Goal: Connect with others: Connect with others

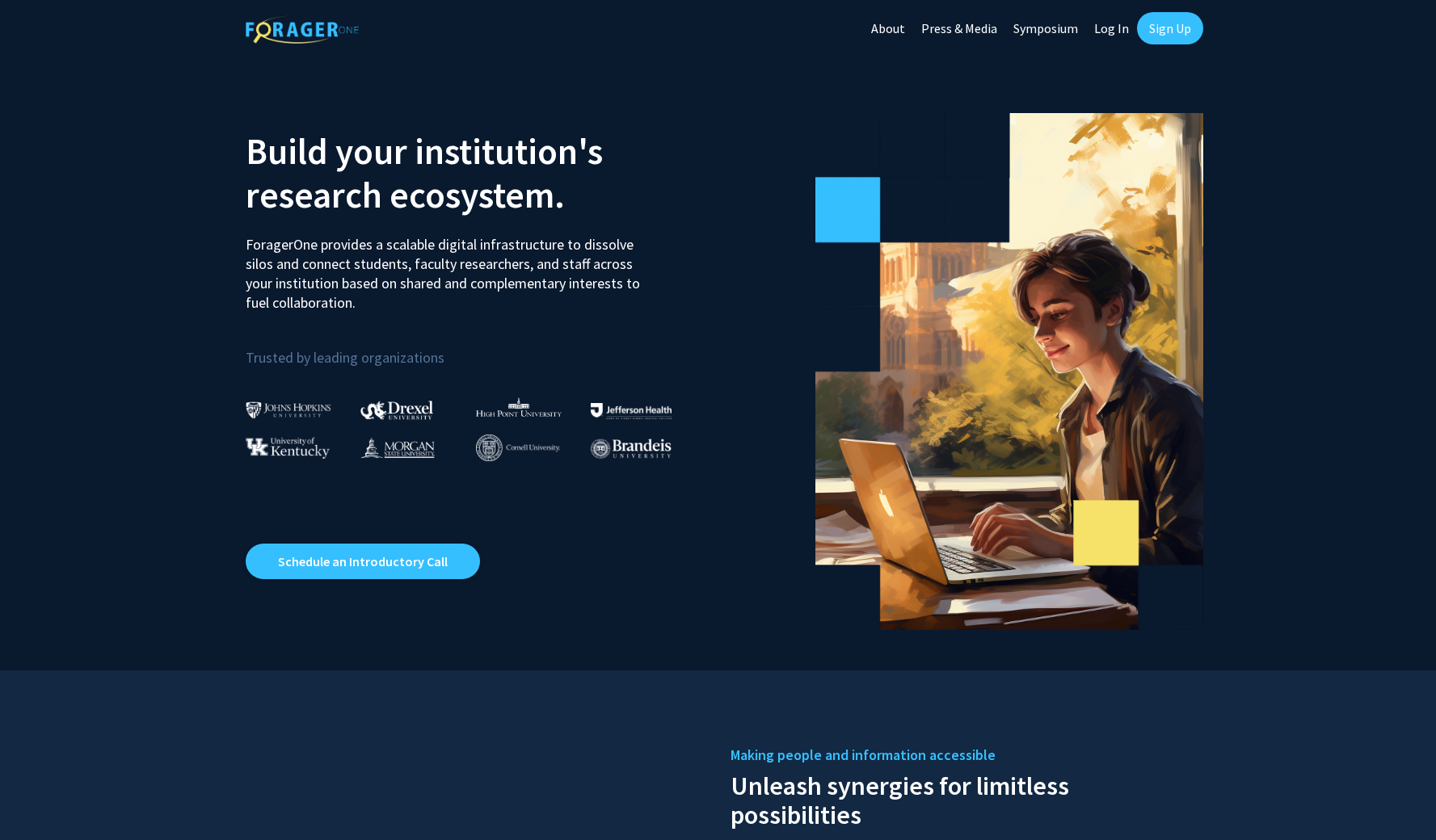
click at [1105, 29] on link "Log In" at bounding box center [1111, 28] width 51 height 57
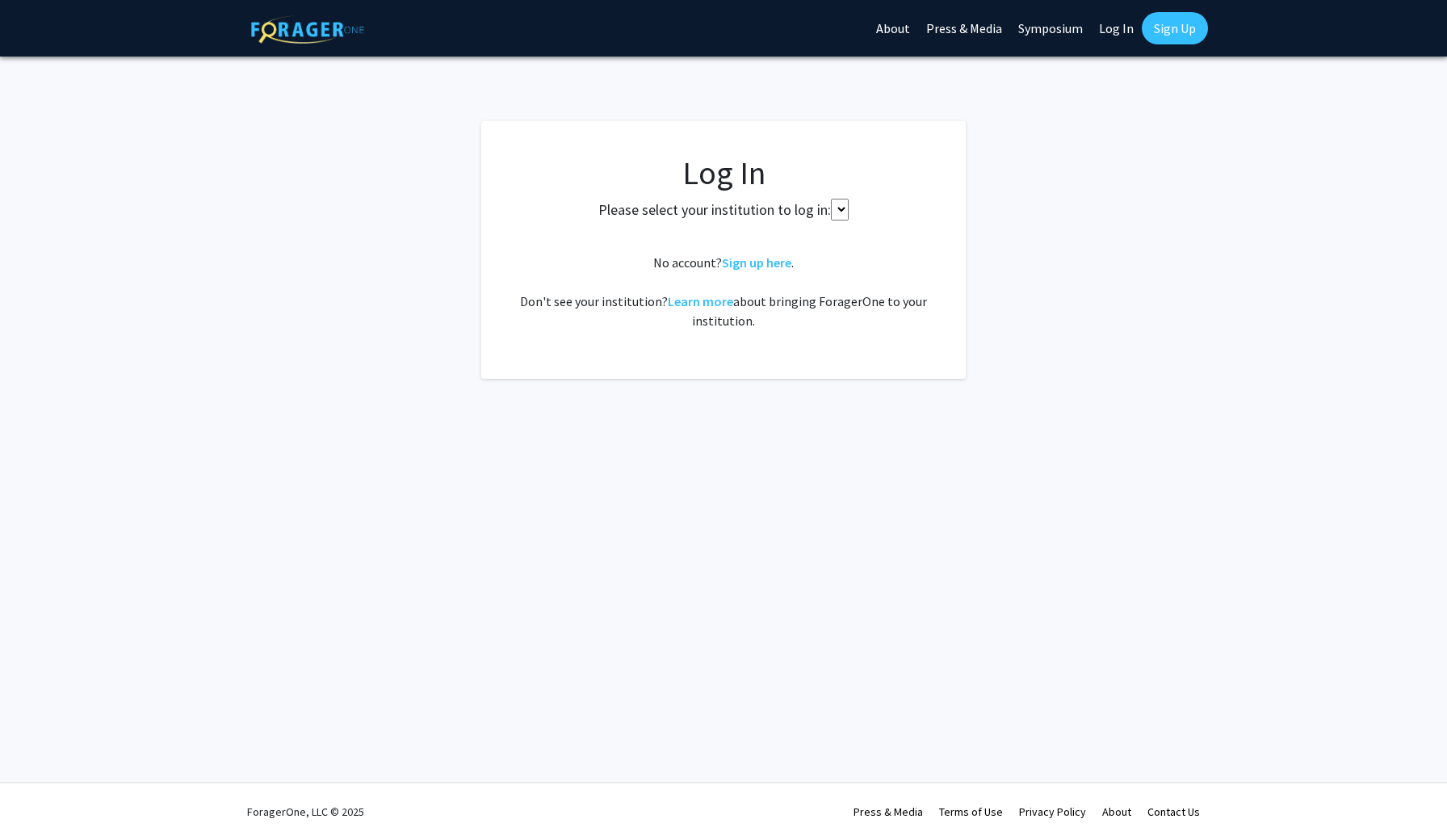
select select
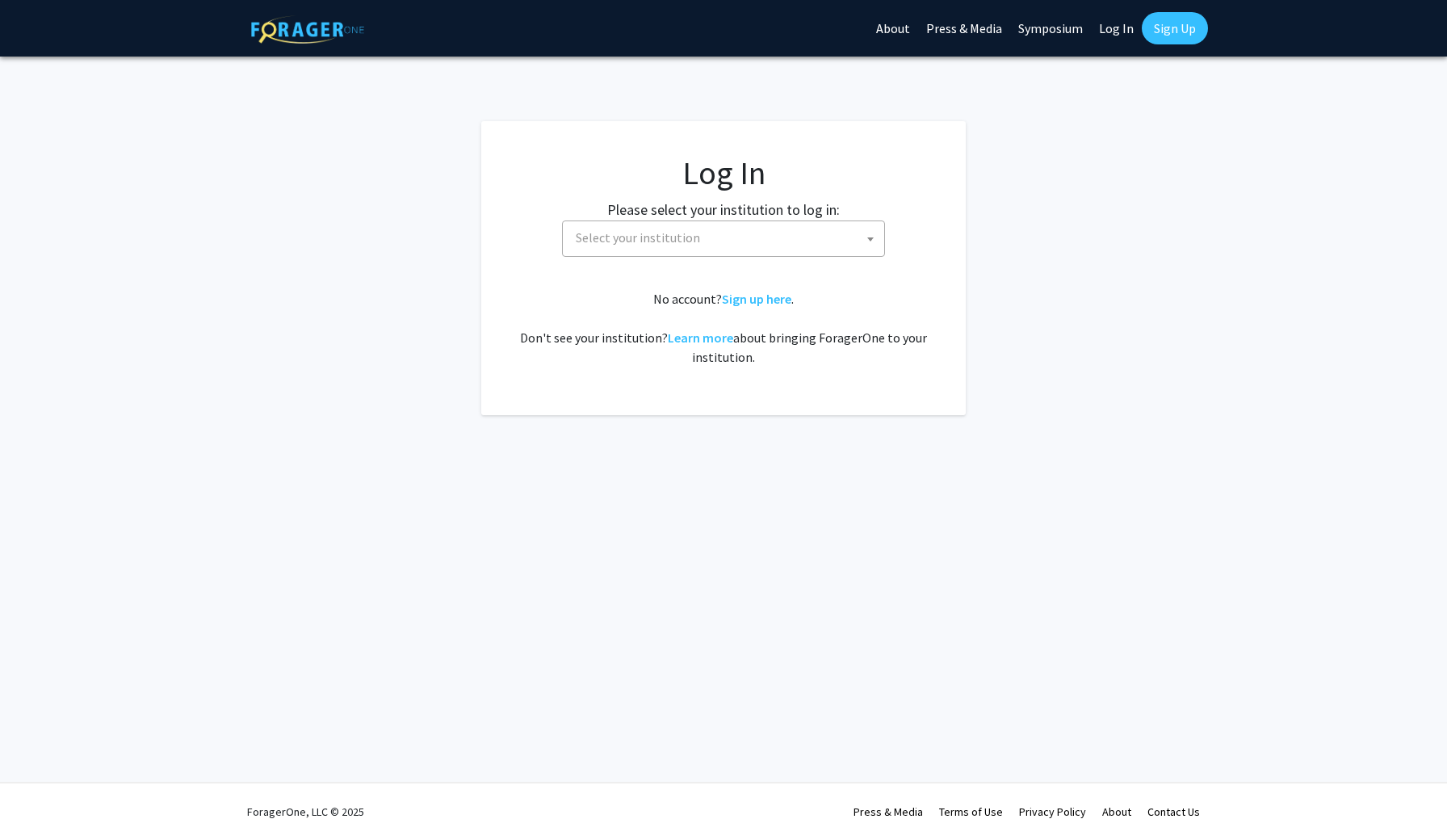
click at [700, 240] on span "Select your institution" at bounding box center [727, 237] width 315 height 33
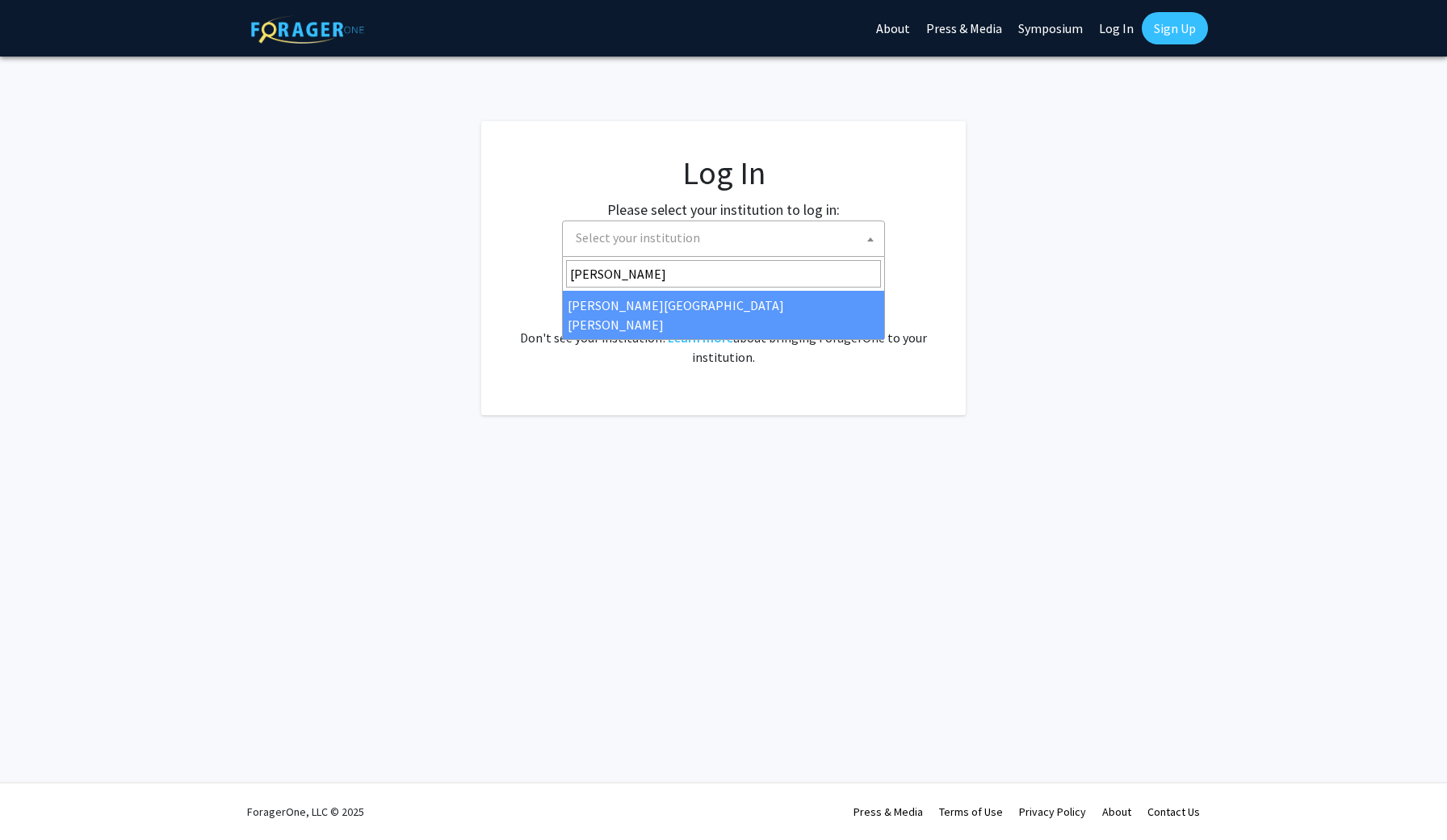
type input "johns"
select select "1"
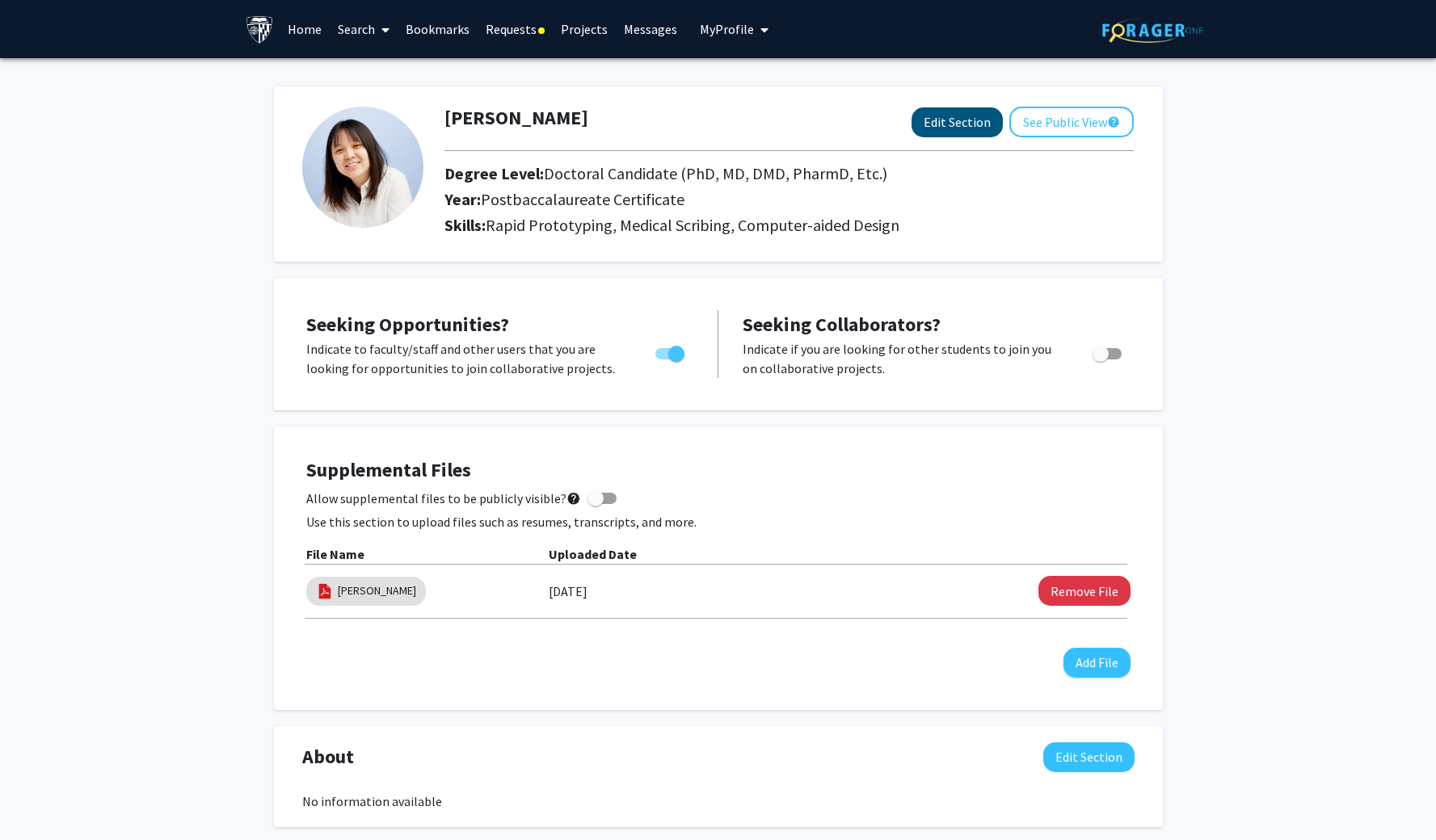
click at [936, 124] on button "Edit Section" at bounding box center [956, 123] width 92 height 30
select select
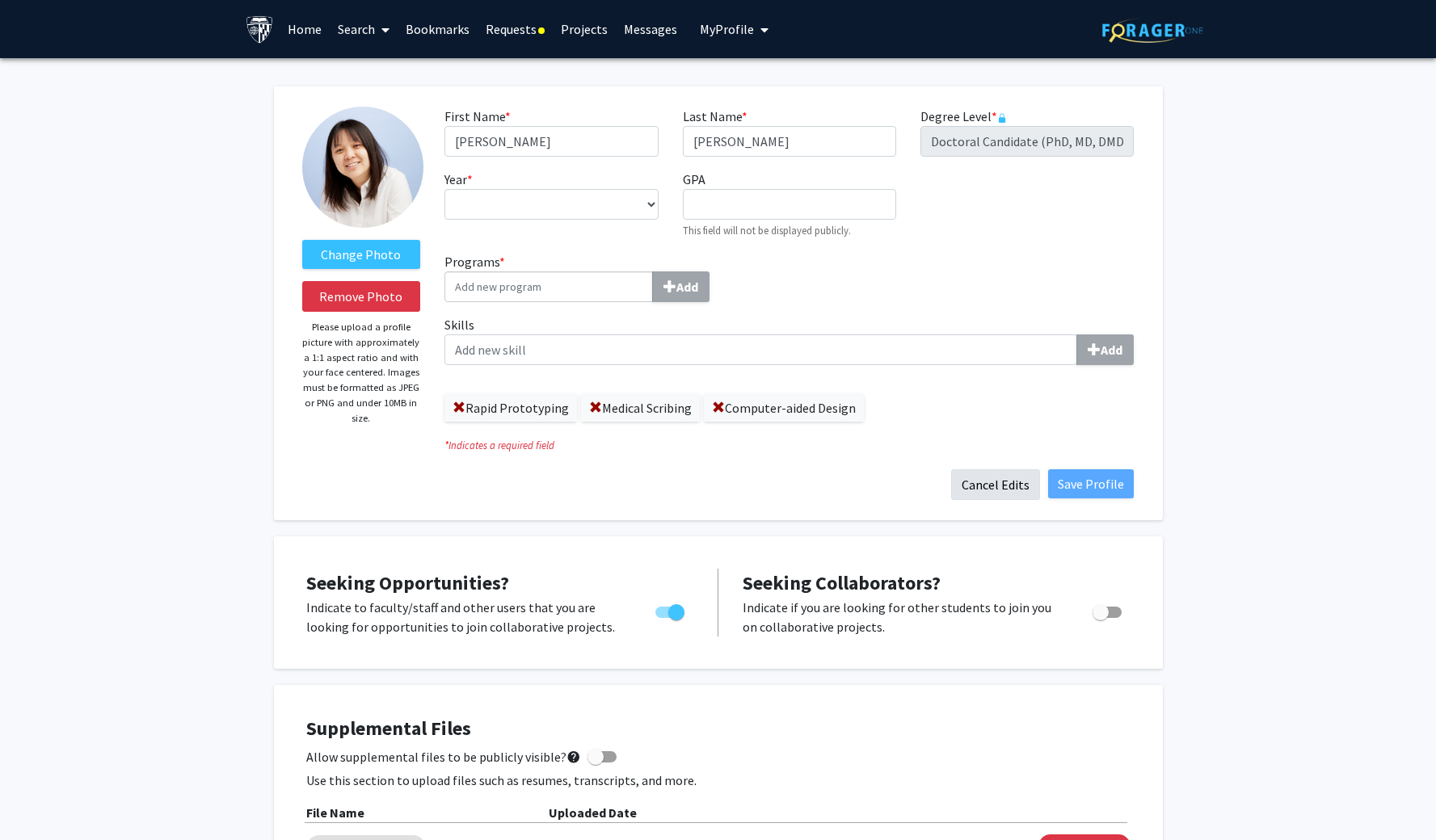
click at [1009, 493] on button "Cancel Edits" at bounding box center [995, 484] width 89 height 31
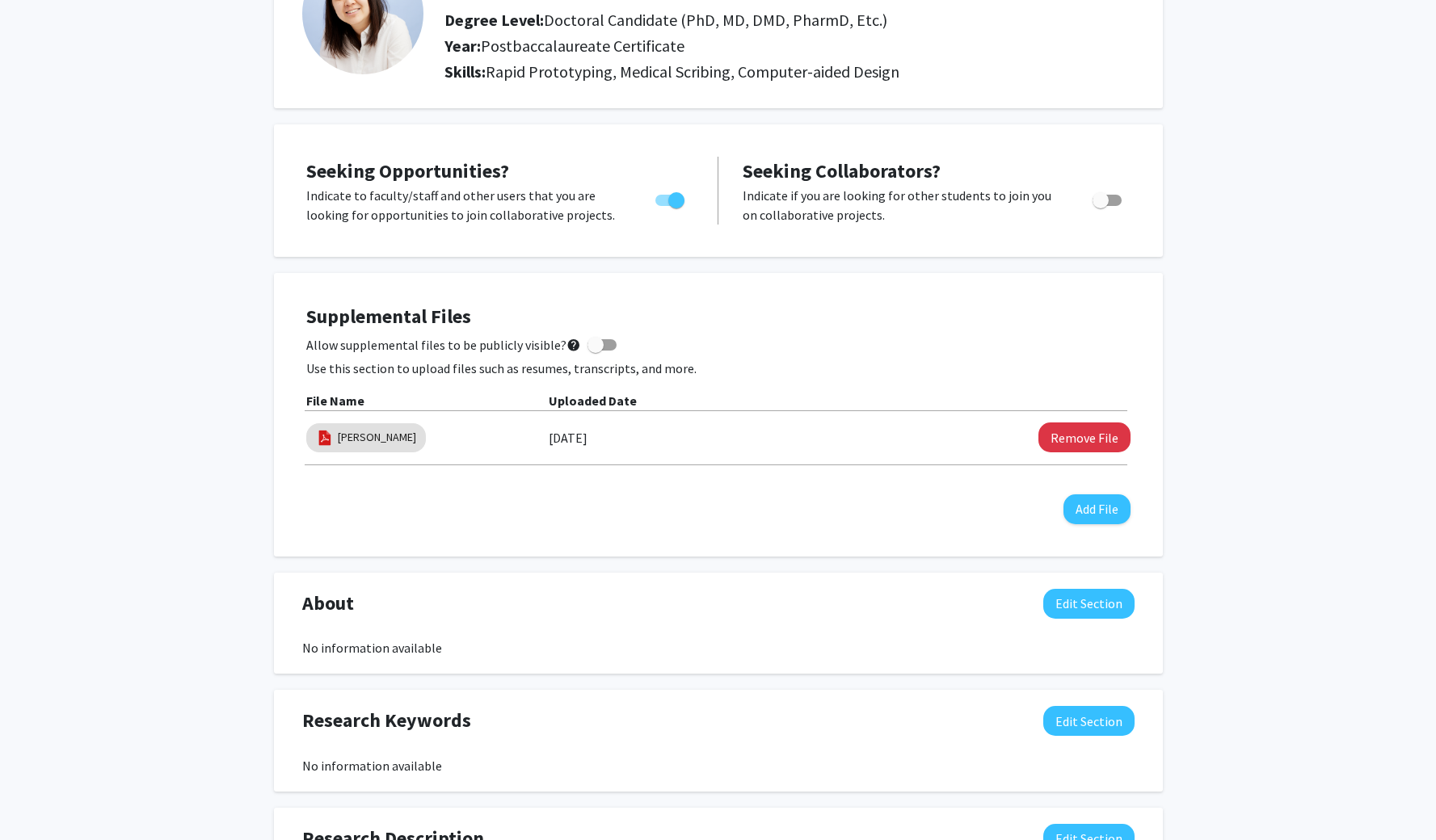
scroll to position [154, 0]
click at [1095, 512] on button "Add File" at bounding box center [1096, 509] width 67 height 30
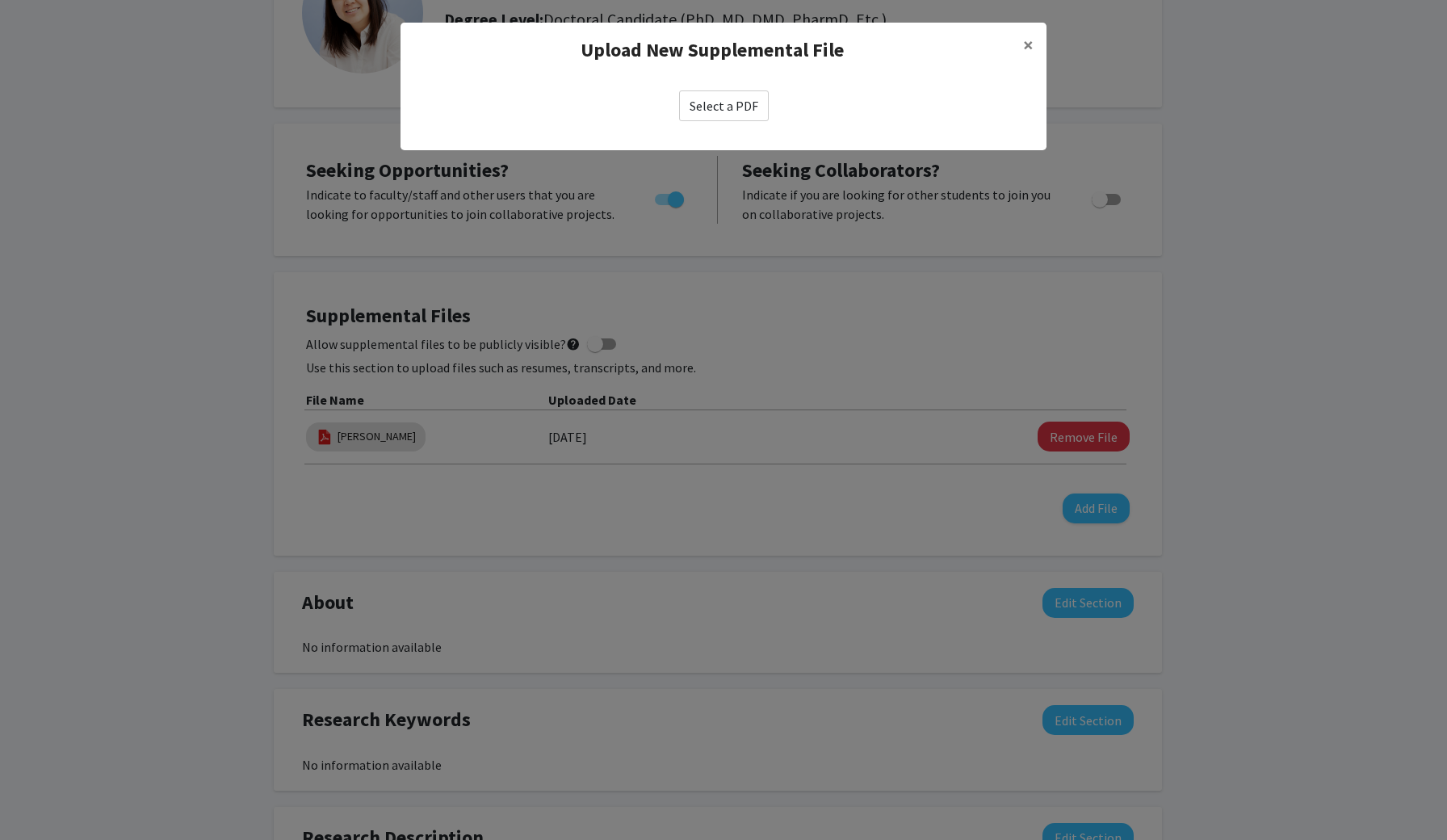
click at [720, 103] on label "Select a PDF" at bounding box center [724, 106] width 90 height 31
click at [0, 0] on input "Select a PDF" at bounding box center [0, 0] width 0 height 0
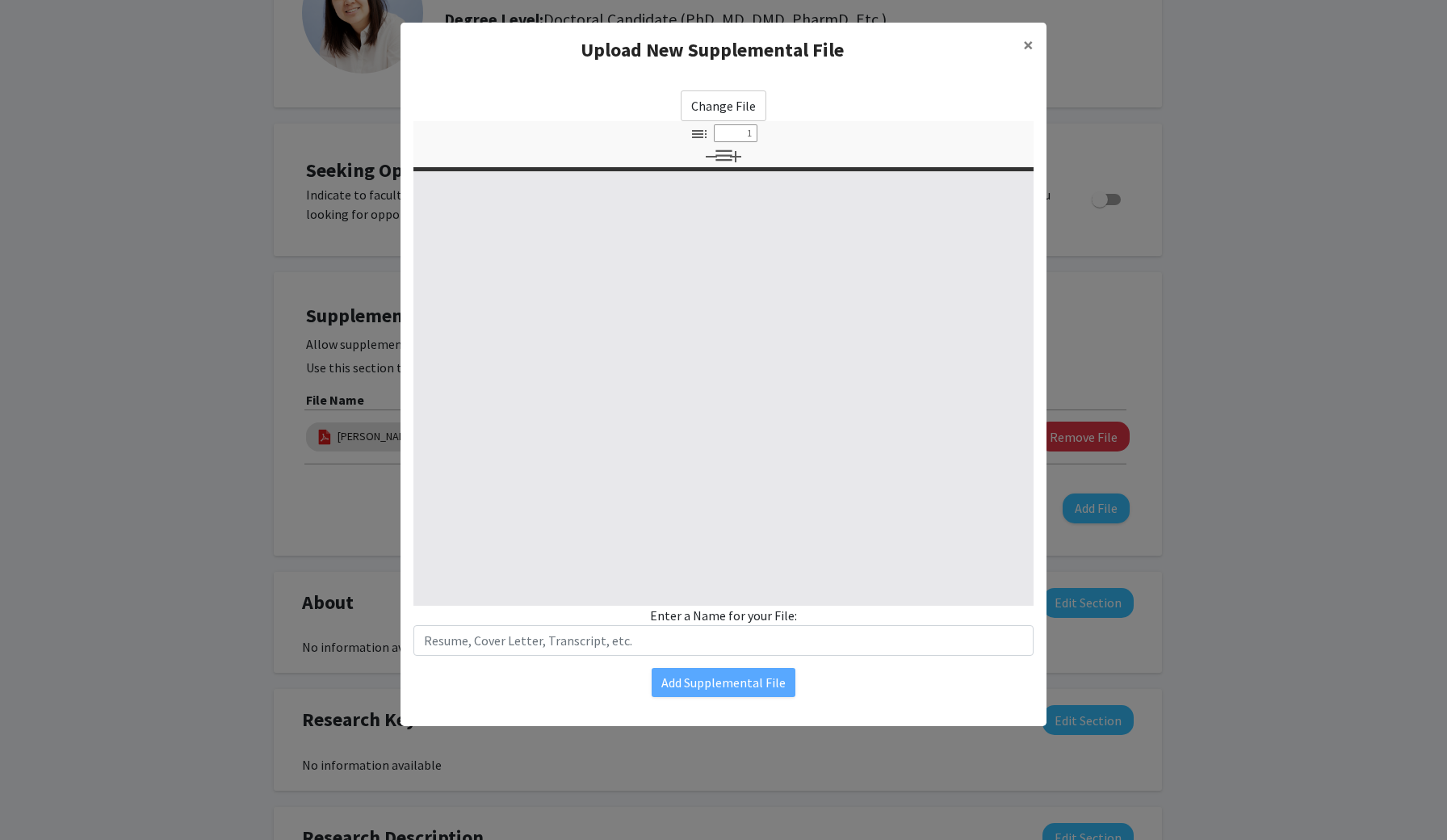
type input "0"
select select "custom"
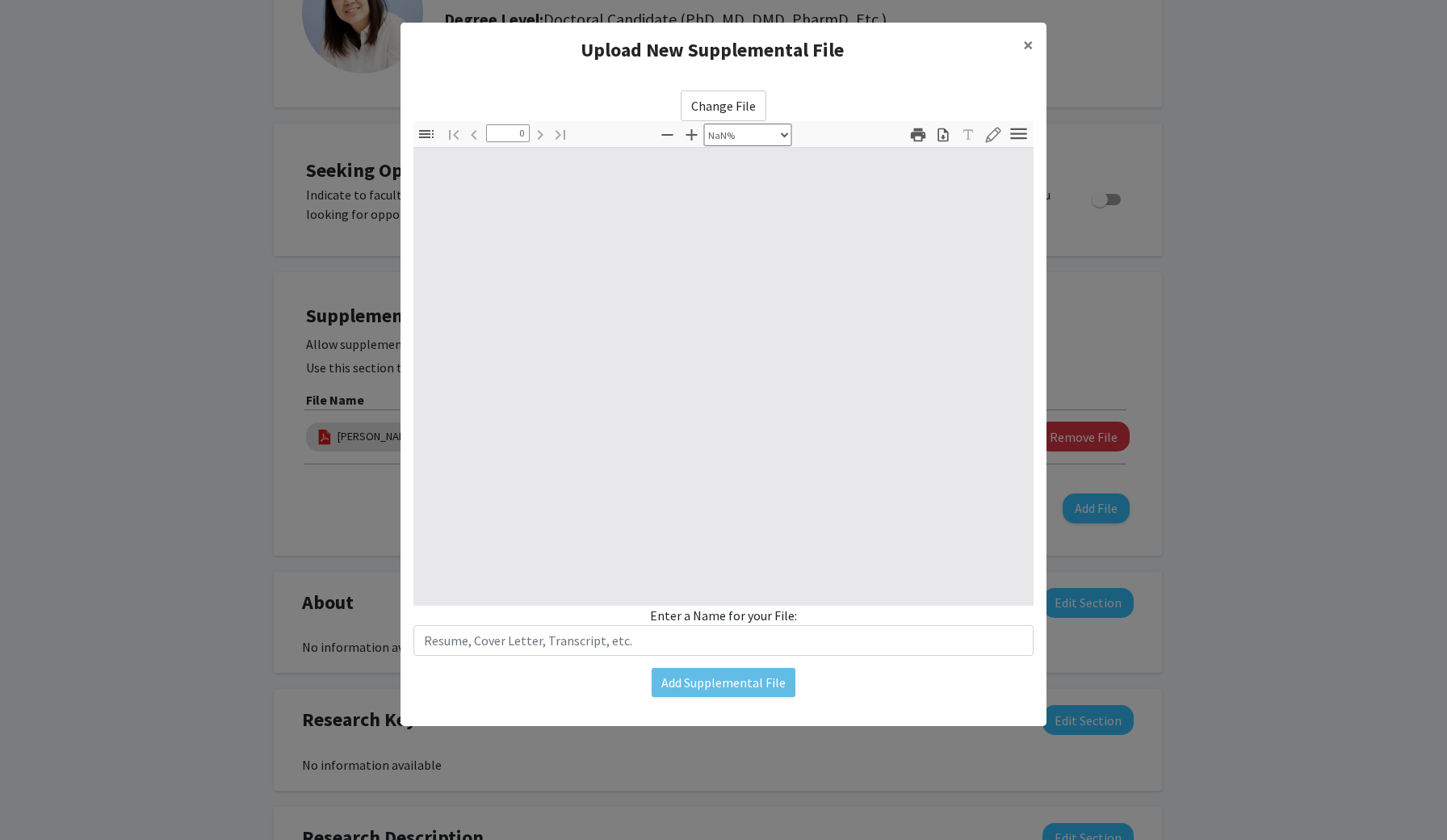
type input "1"
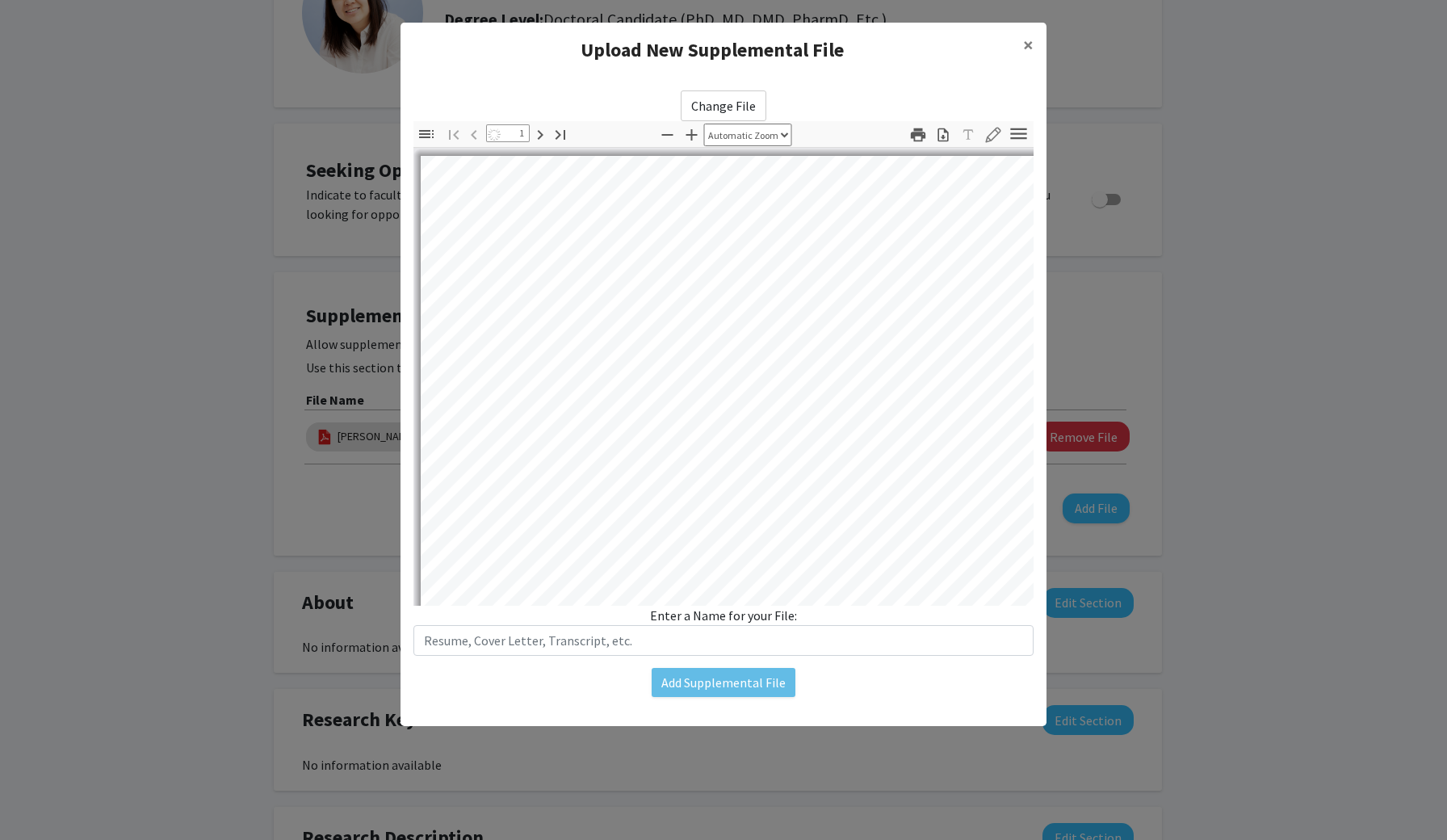
select select "auto"
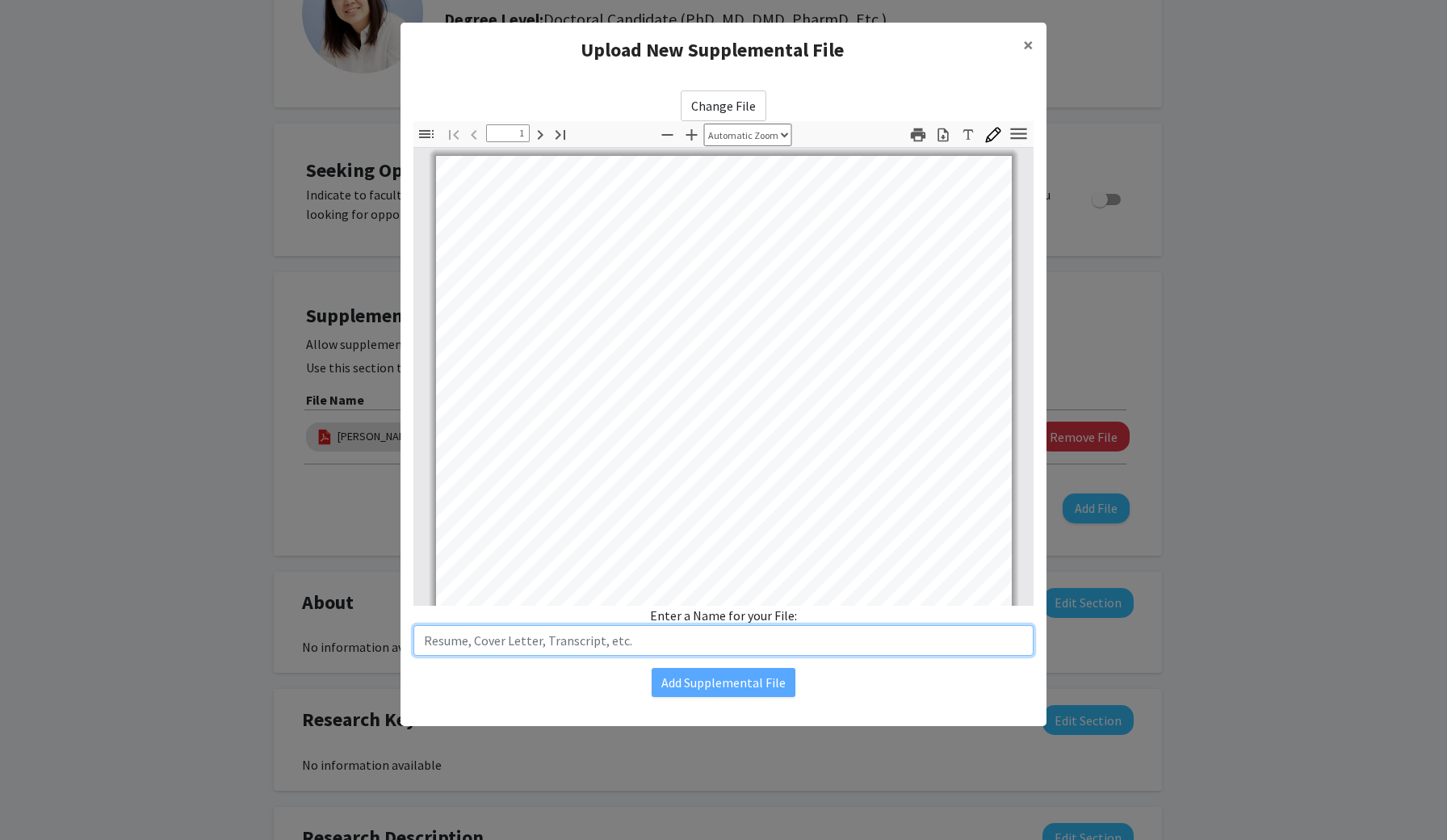
click at [662, 627] on input "text" at bounding box center [723, 640] width 620 height 31
click at [475, 645] on input "Emily Mao Resume" at bounding box center [723, 640] width 620 height 31
type input "Emily Resume"
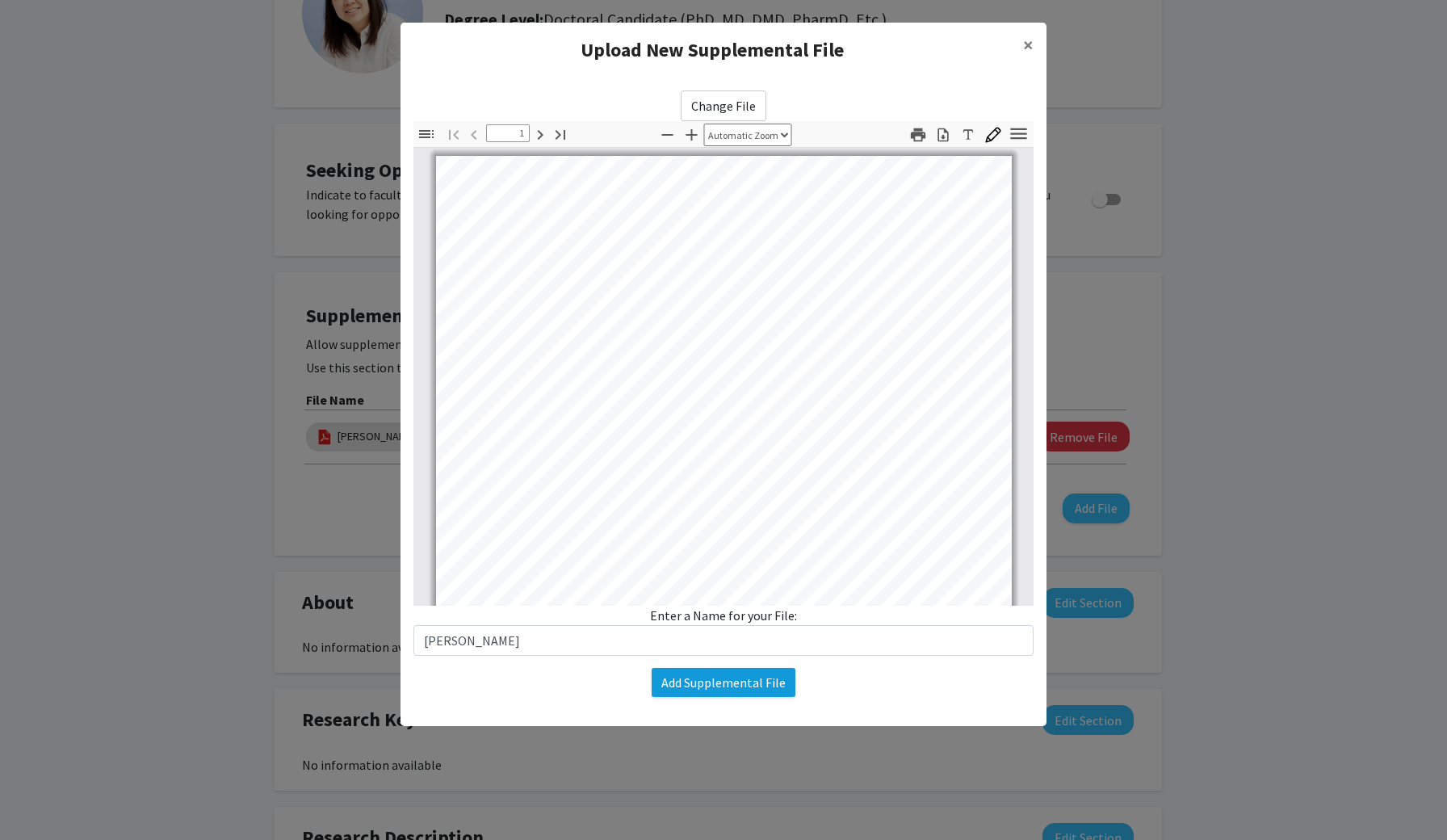
click at [675, 680] on button "Add Supplemental File" at bounding box center [724, 682] width 143 height 29
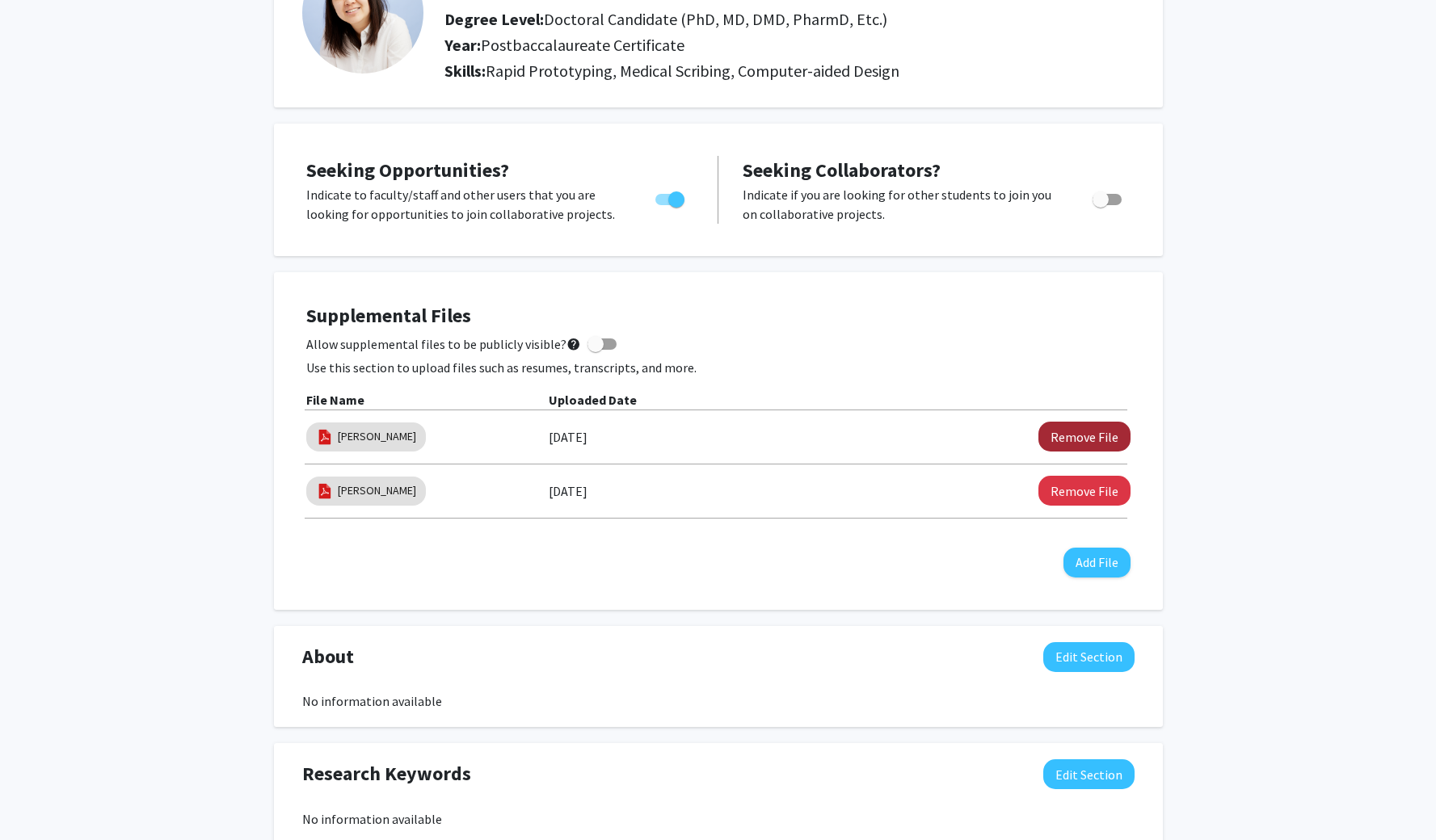
click at [1076, 440] on button "Remove File" at bounding box center [1085, 437] width 93 height 30
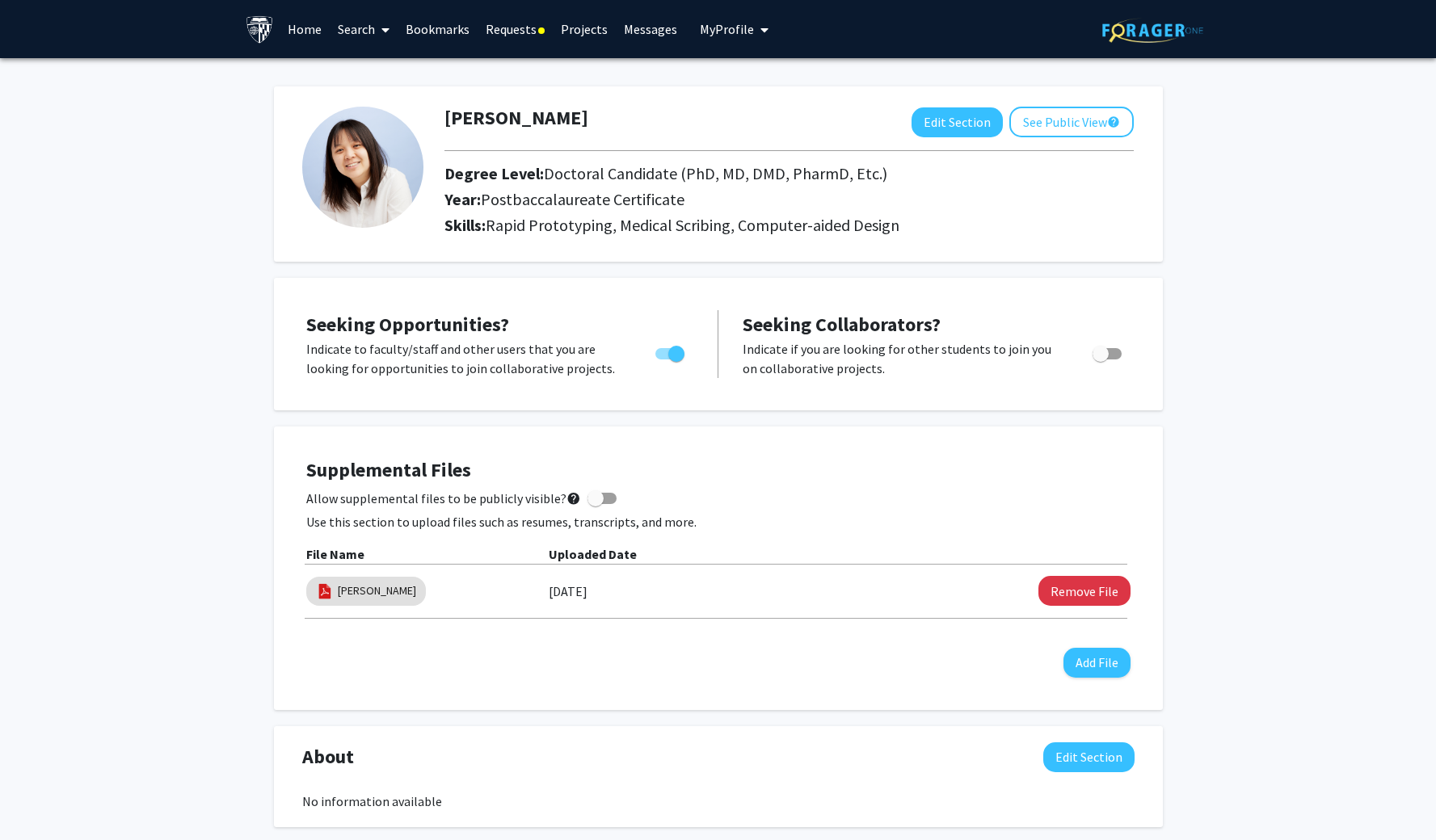
scroll to position [0, 0]
click at [956, 129] on button "Edit Section" at bounding box center [956, 123] width 92 height 30
select select
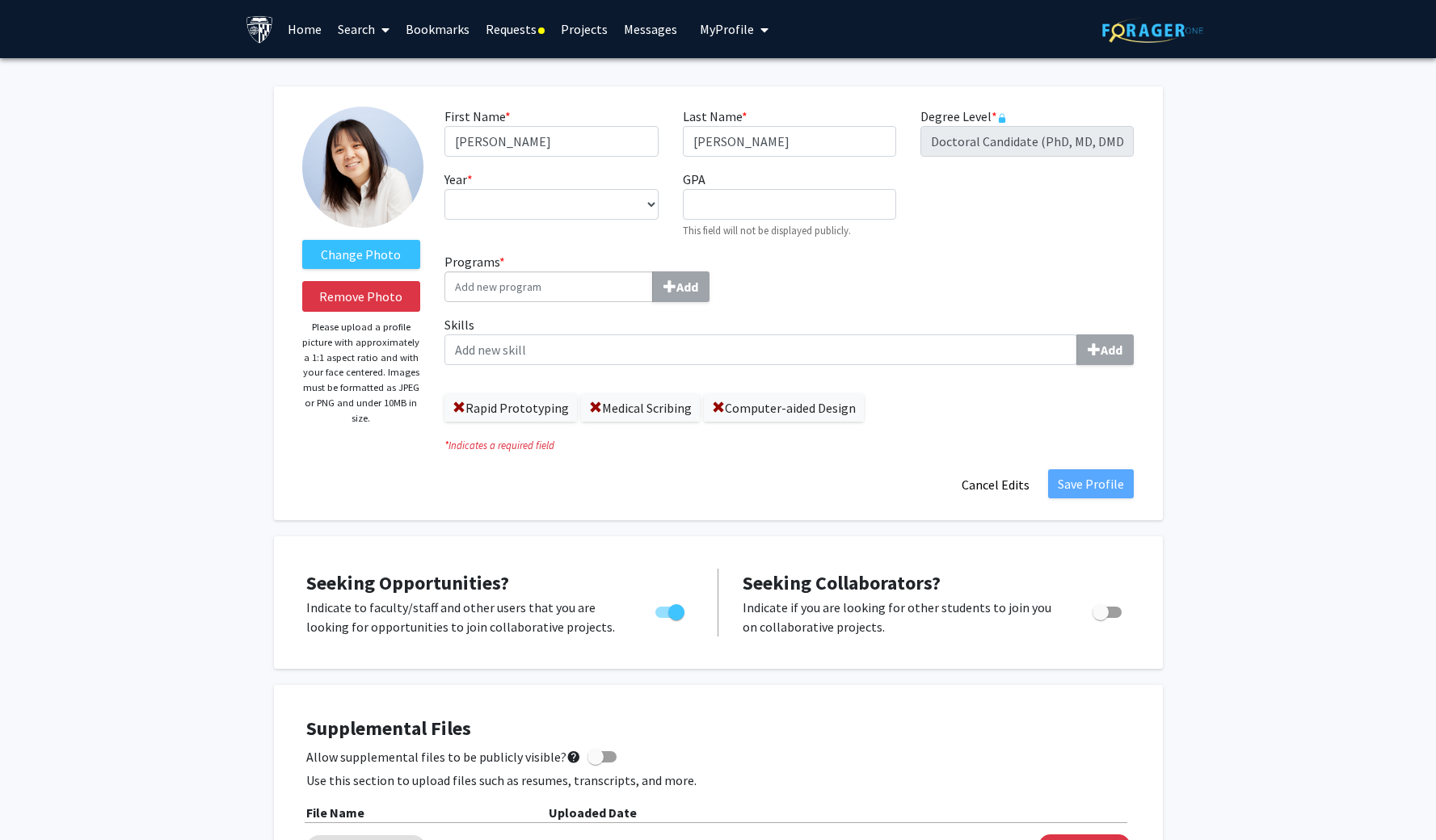
click at [738, 37] on span "My Profile" at bounding box center [726, 28] width 54 height 16
click at [728, 89] on img at bounding box center [727, 82] width 32 height 32
click at [736, 34] on span "My Profile" at bounding box center [726, 28] width 54 height 16
click at [742, 83] on div "Emily Mao View Profile" at bounding box center [780, 84] width 138 height 36
click at [739, 36] on span "My Profile" at bounding box center [726, 28] width 54 height 16
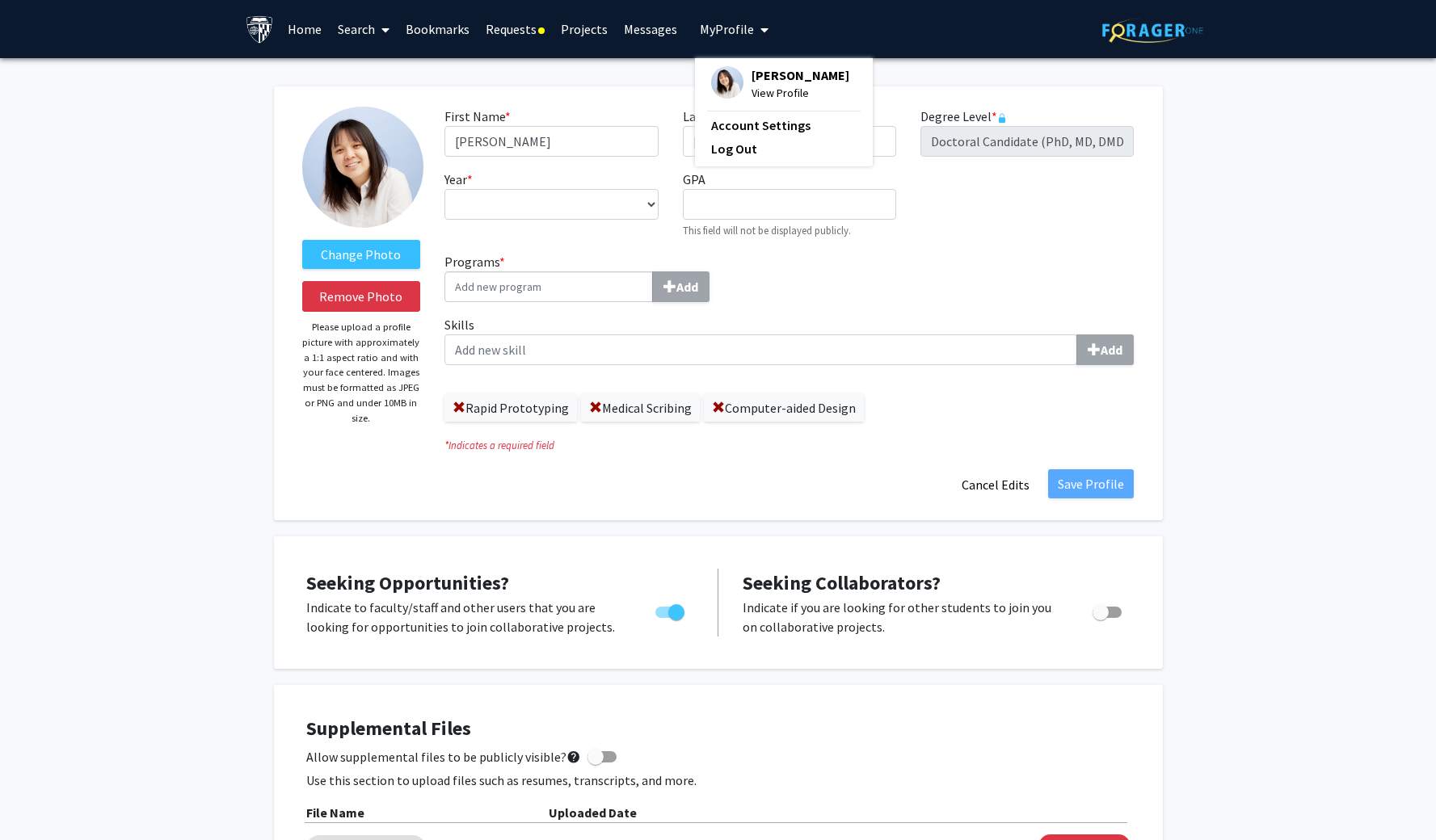
click at [989, 220] on div "First Name * required Emily Last Name * required Mao Degree Level * required Do…" at bounding box center [789, 179] width 714 height 145
click at [530, 36] on link "Requests" at bounding box center [515, 29] width 76 height 57
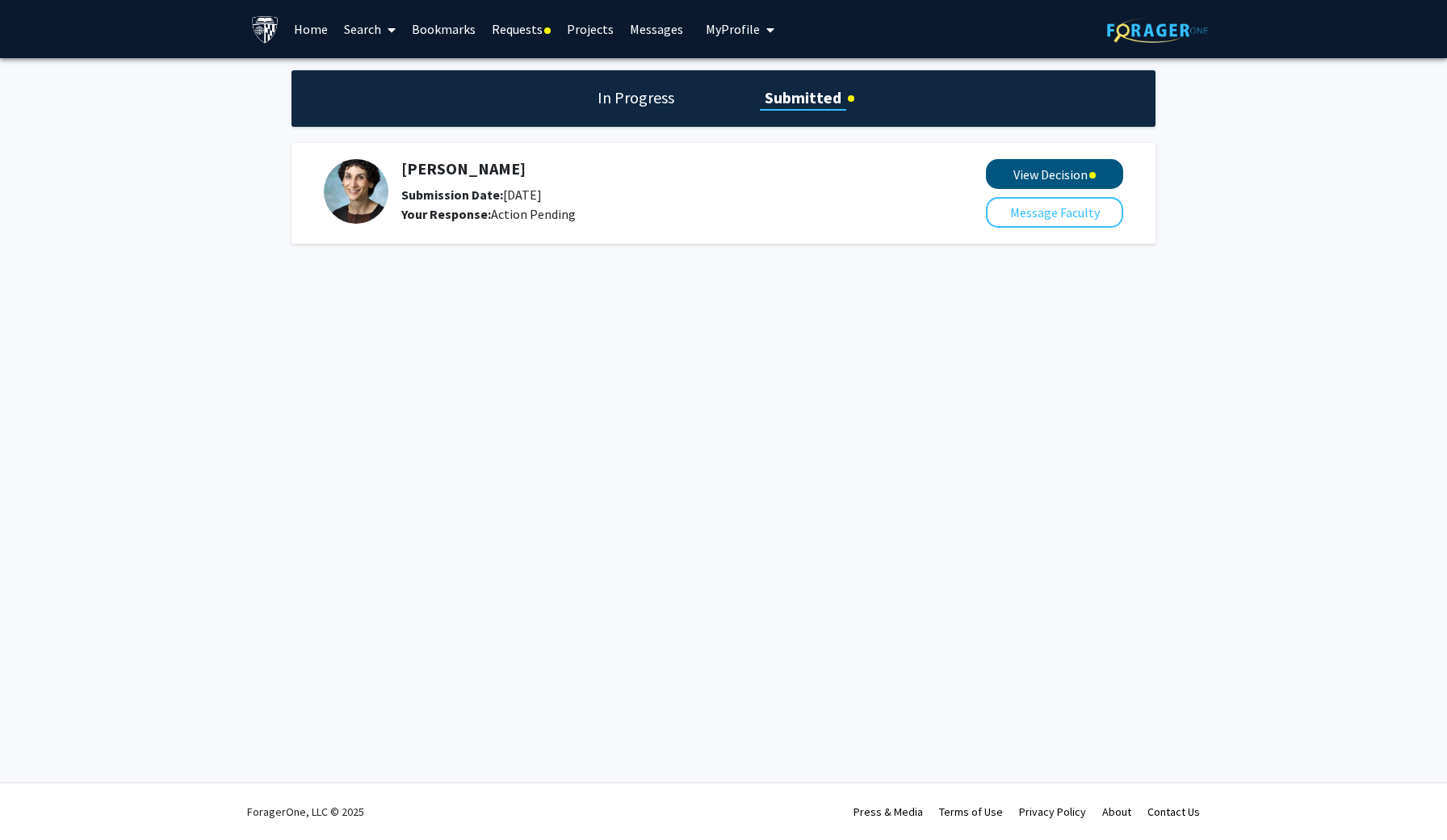
click at [1011, 169] on button "View Decision" at bounding box center [1054, 175] width 137 height 30
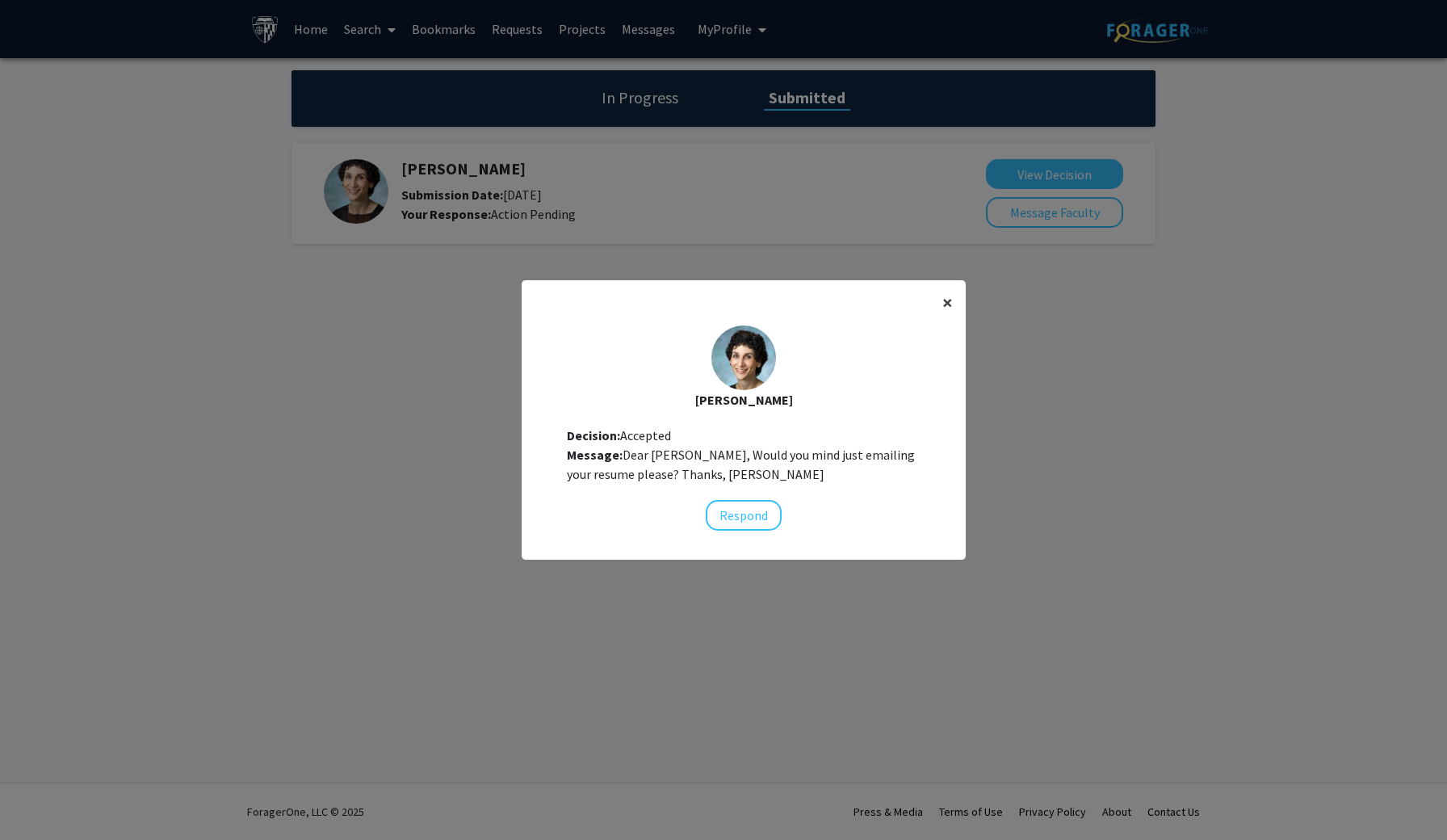
click at [943, 302] on span "×" at bounding box center [948, 302] width 10 height 25
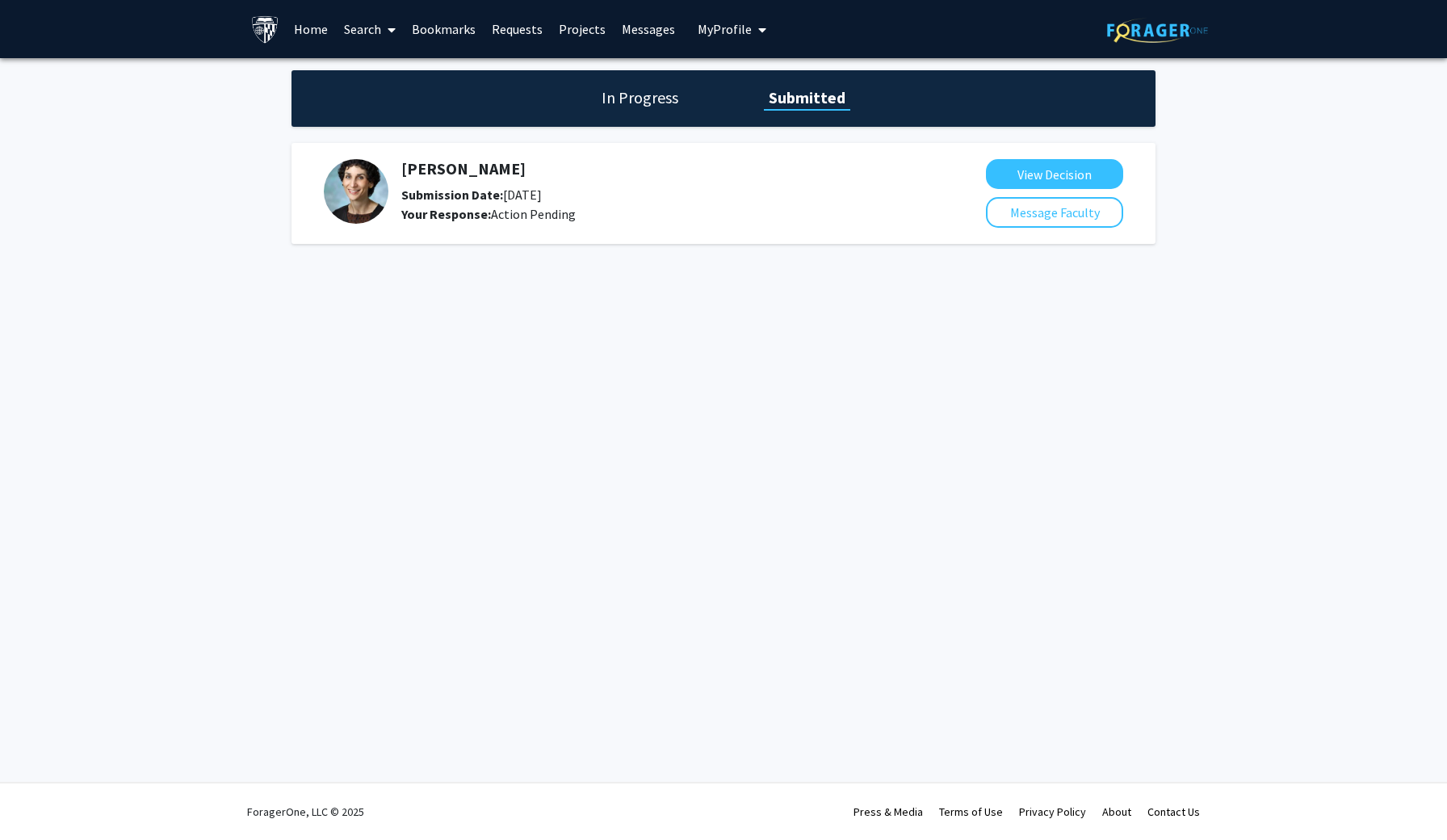
click at [616, 108] on h1 "In Progress" at bounding box center [640, 98] width 87 height 23
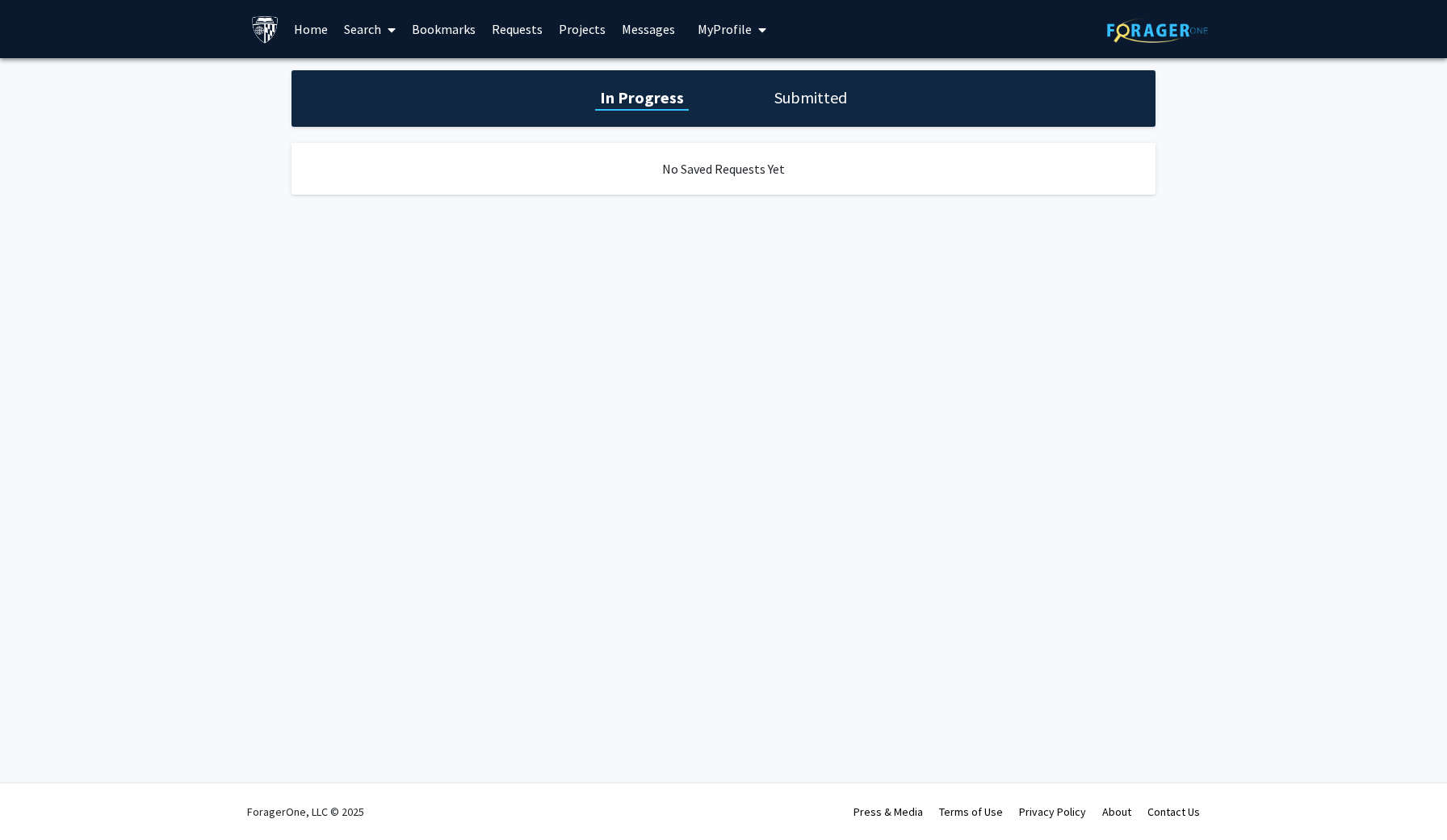
click at [505, 25] on link "Requests" at bounding box center [517, 29] width 67 height 57
click at [390, 31] on icon at bounding box center [392, 30] width 8 height 13
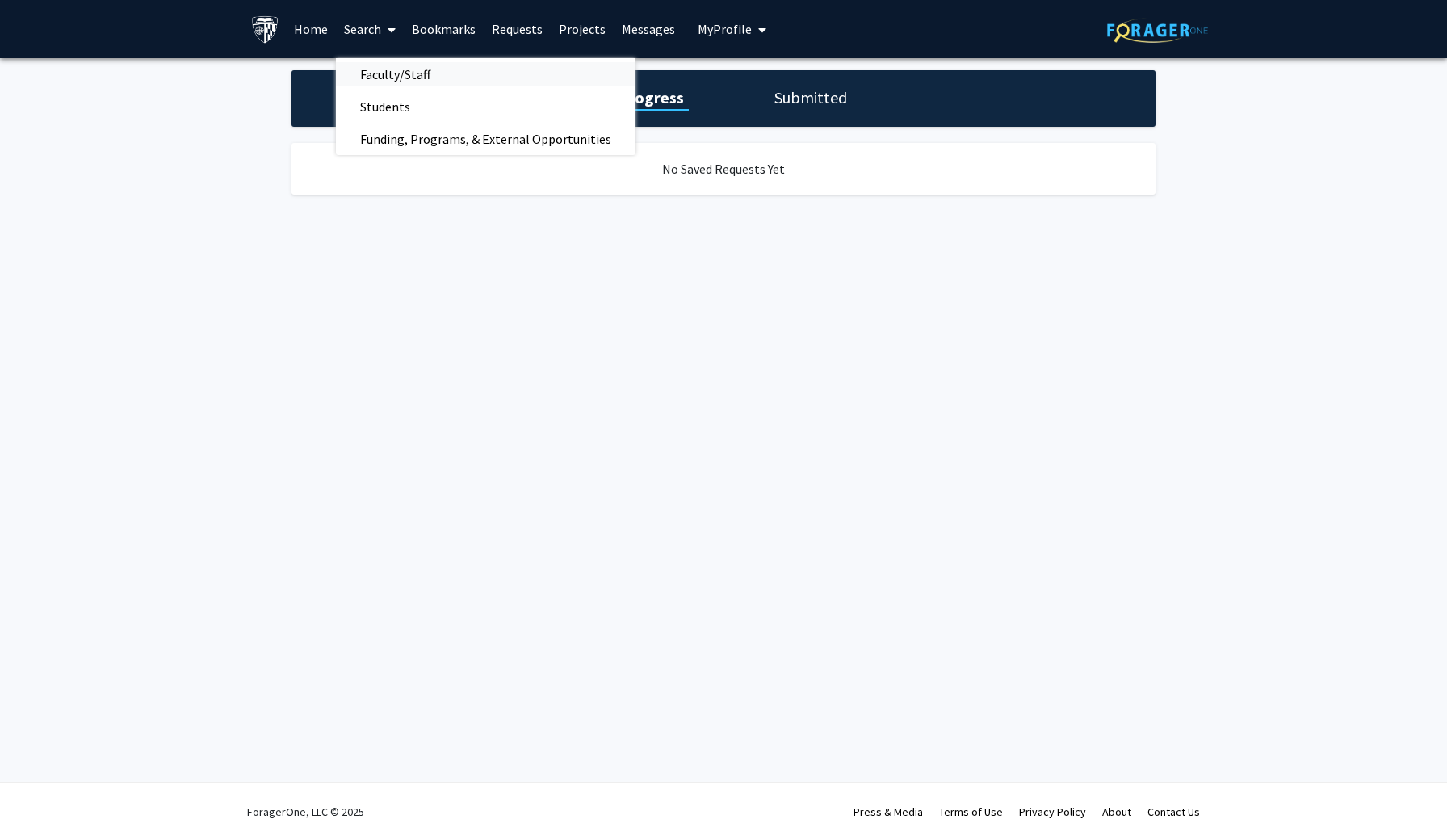
click at [384, 71] on span "Faculty/Staff" at bounding box center [395, 75] width 119 height 32
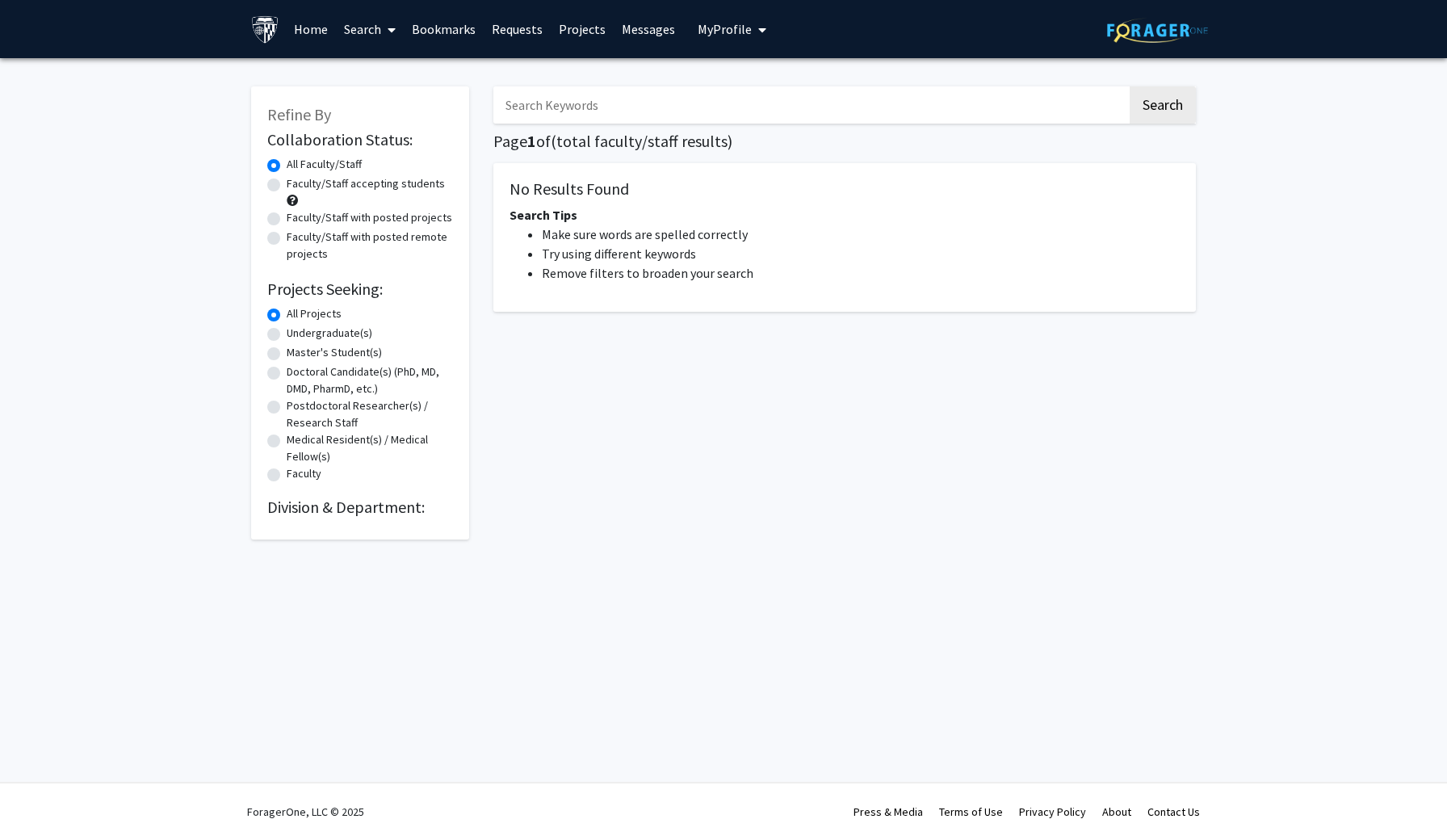
click at [617, 113] on input "Search Keywords" at bounding box center [811, 105] width 634 height 37
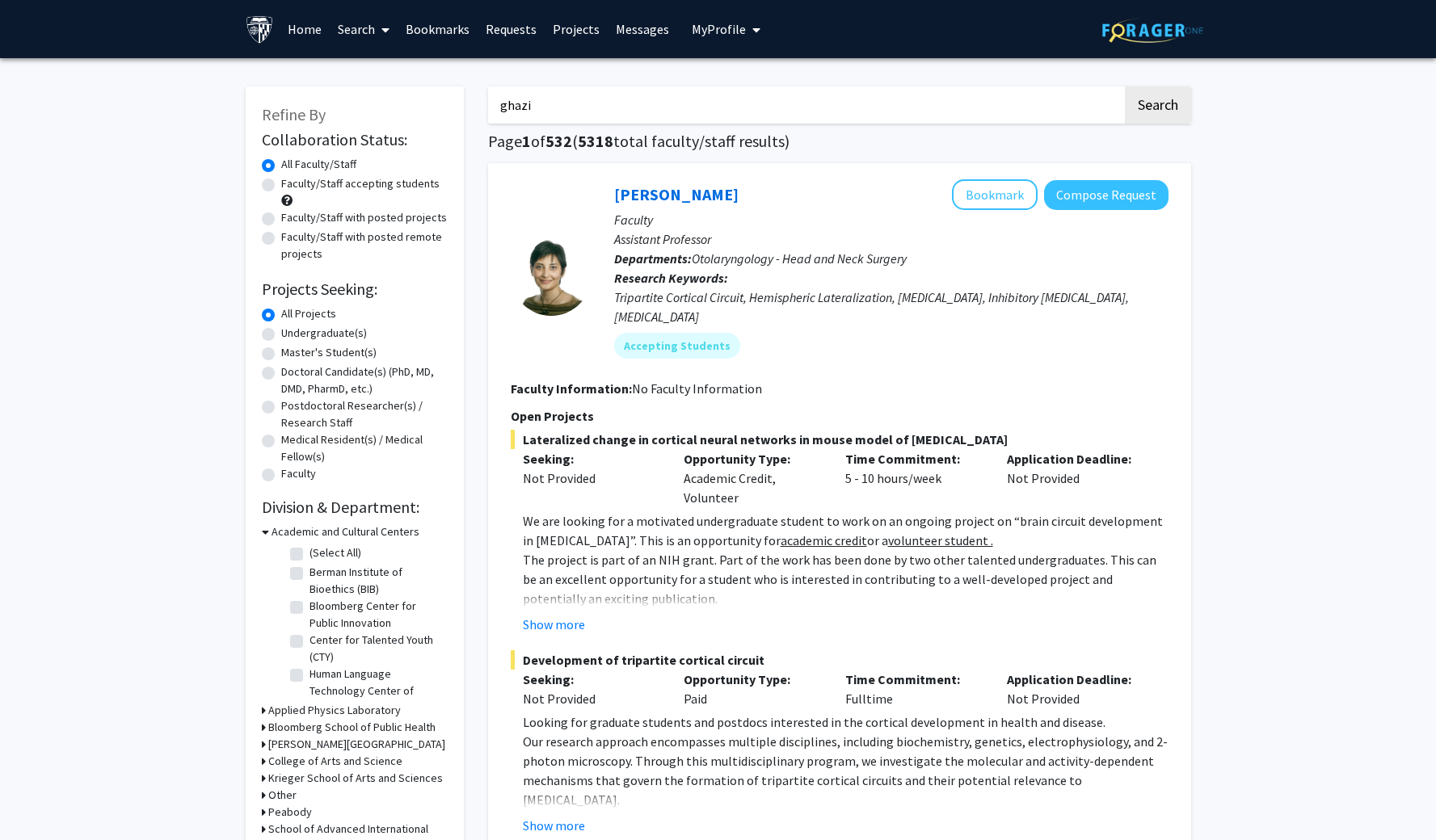
type input "ghazi"
click at [1157, 108] on button "Search" at bounding box center [1157, 105] width 66 height 37
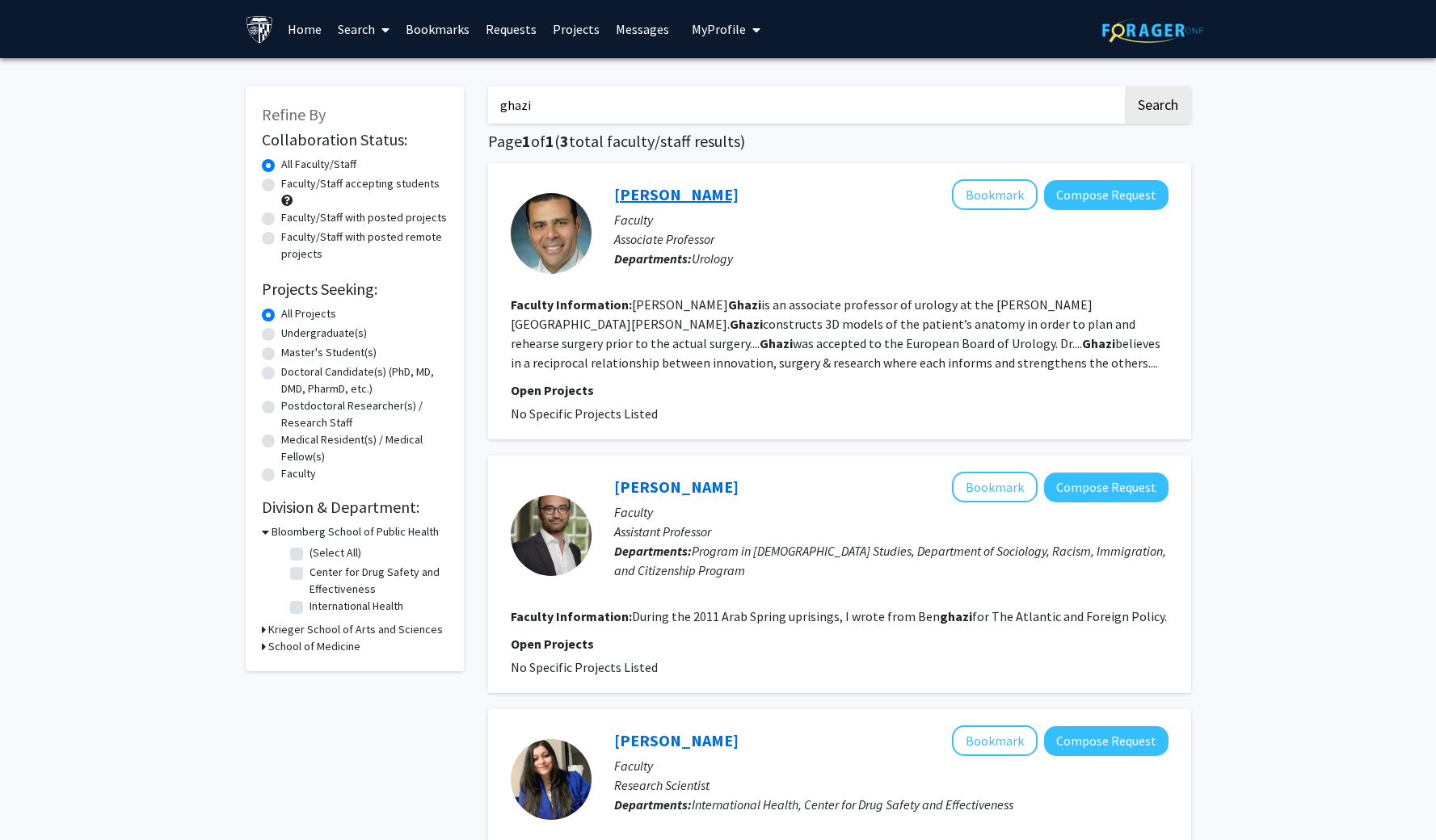
click at [660, 197] on link "Ahmed Ghazi" at bounding box center [676, 193] width 125 height 20
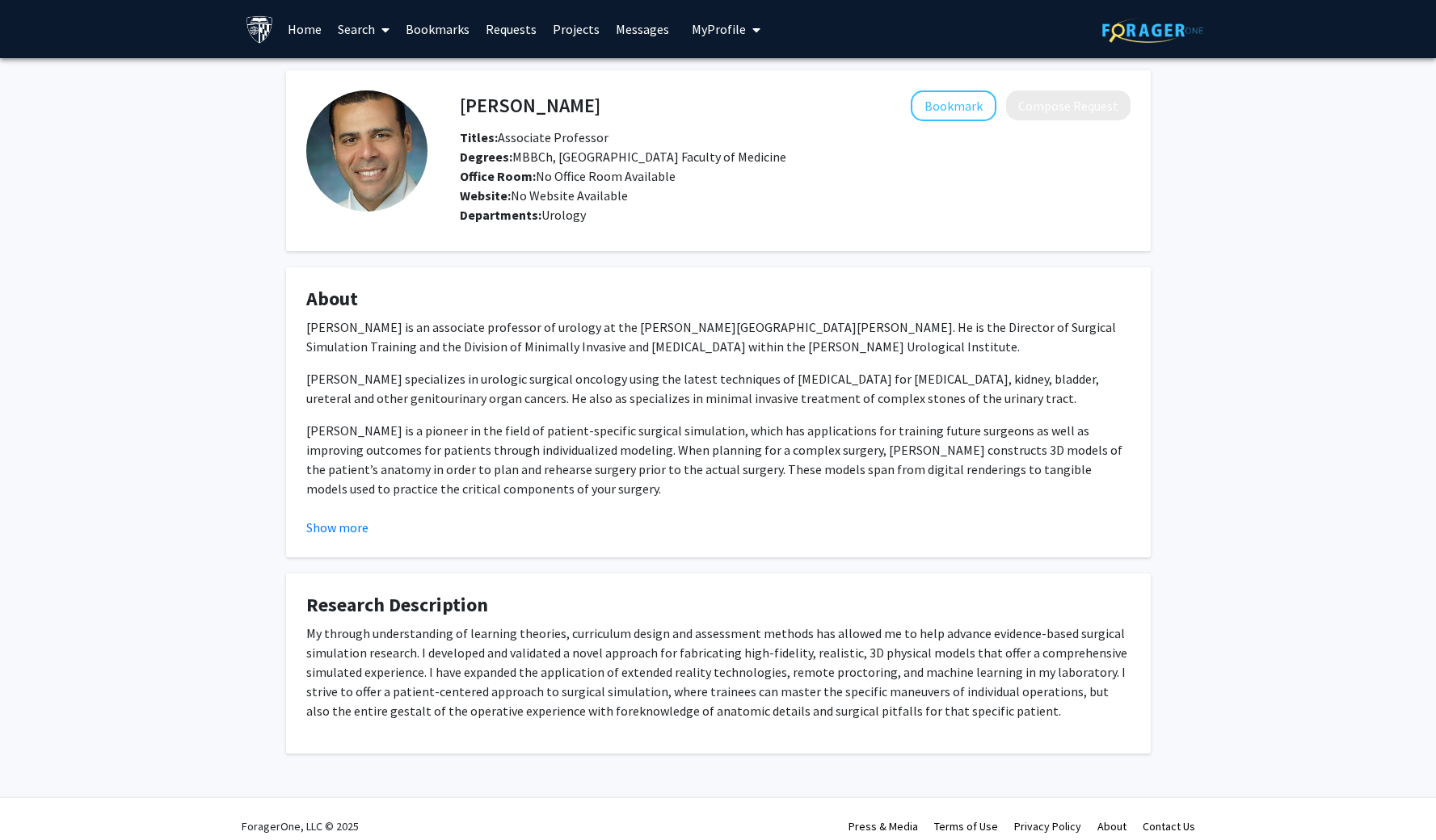
click at [551, 215] on span "Urology" at bounding box center [563, 214] width 44 height 16
click at [532, 349] on p "Ahmed Ghazi is an associate professor of urology at the Johns Hopkins Universit…" at bounding box center [718, 336] width 824 height 39
drag, startPoint x: 462, startPoint y: 105, endPoint x: 637, endPoint y: 112, distance: 175.1
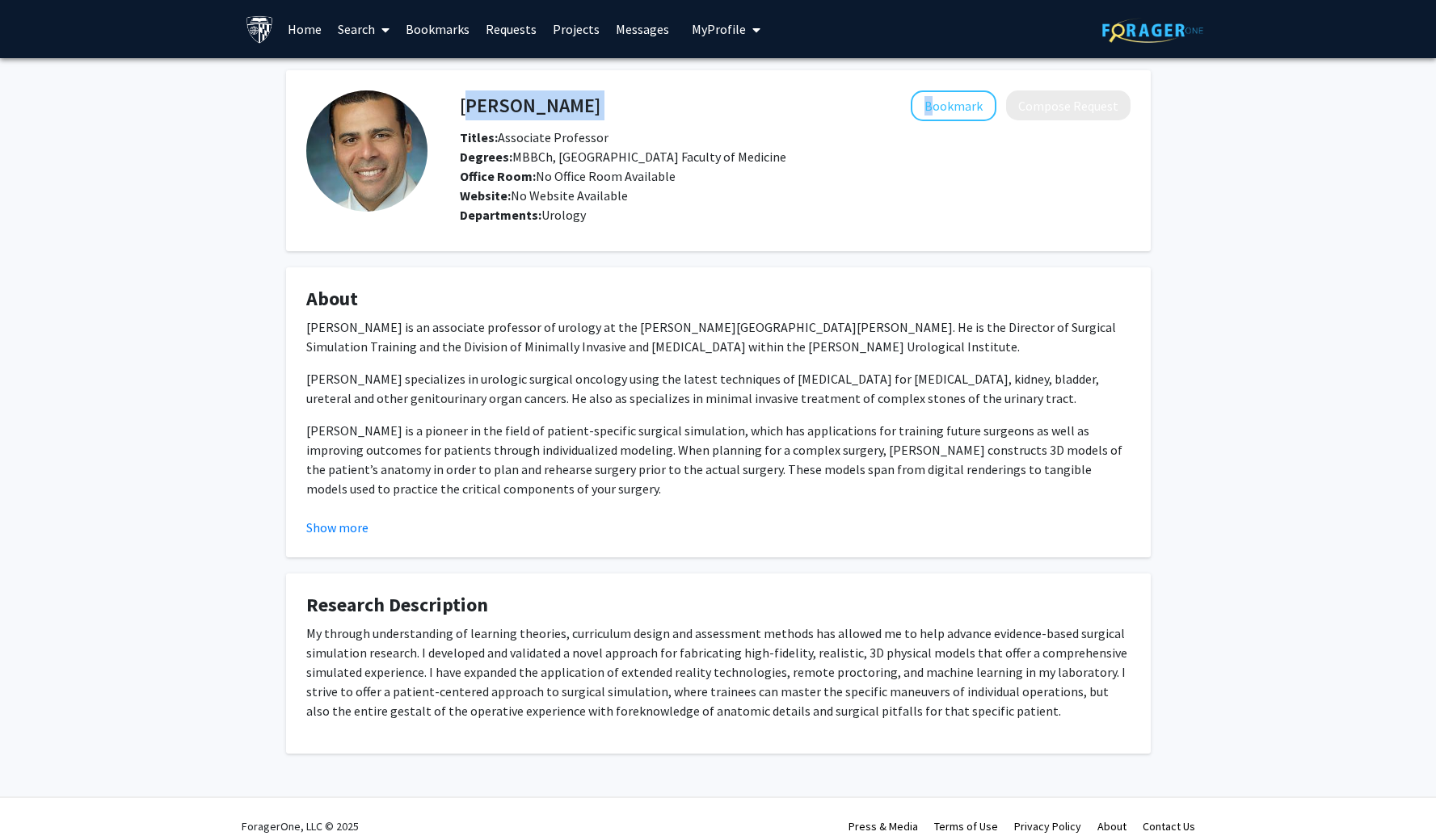
click at [637, 112] on div "Ahmed Ghazi Bookmark Compose Request" at bounding box center [795, 106] width 695 height 31
copy div "Ahmed Ghazi"
click at [637, 112] on div "Bookmark Compose Request" at bounding box center [865, 106] width 530 height 31
